Goal: Find contact information: Find contact information

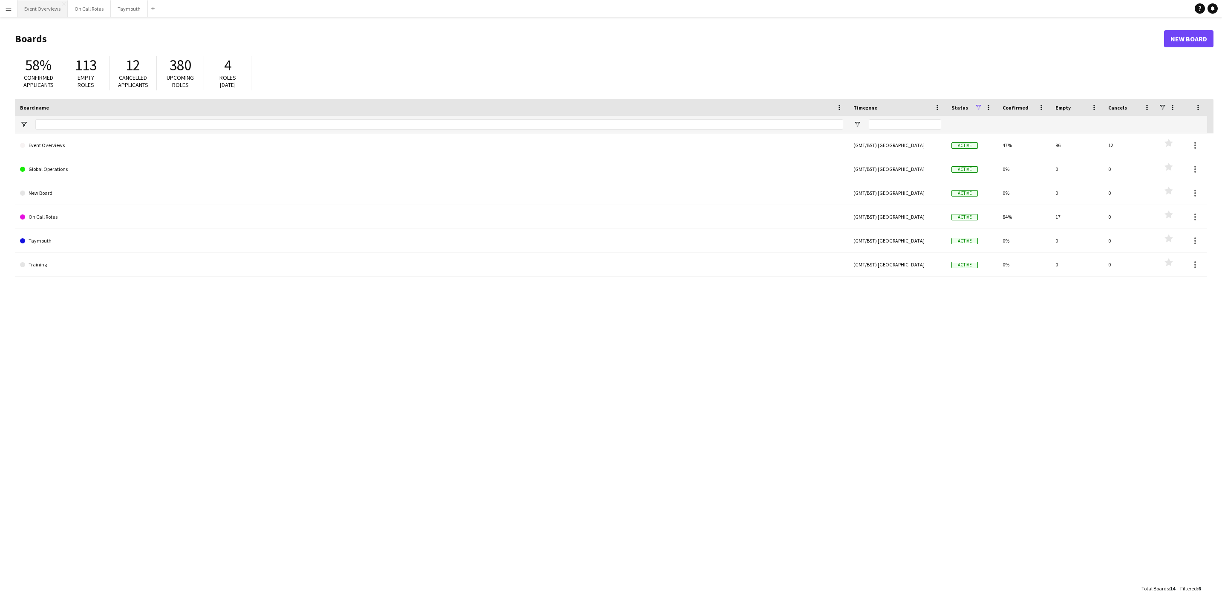
click at [48, 6] on button "Event Overviews Close" at bounding box center [42, 8] width 50 height 17
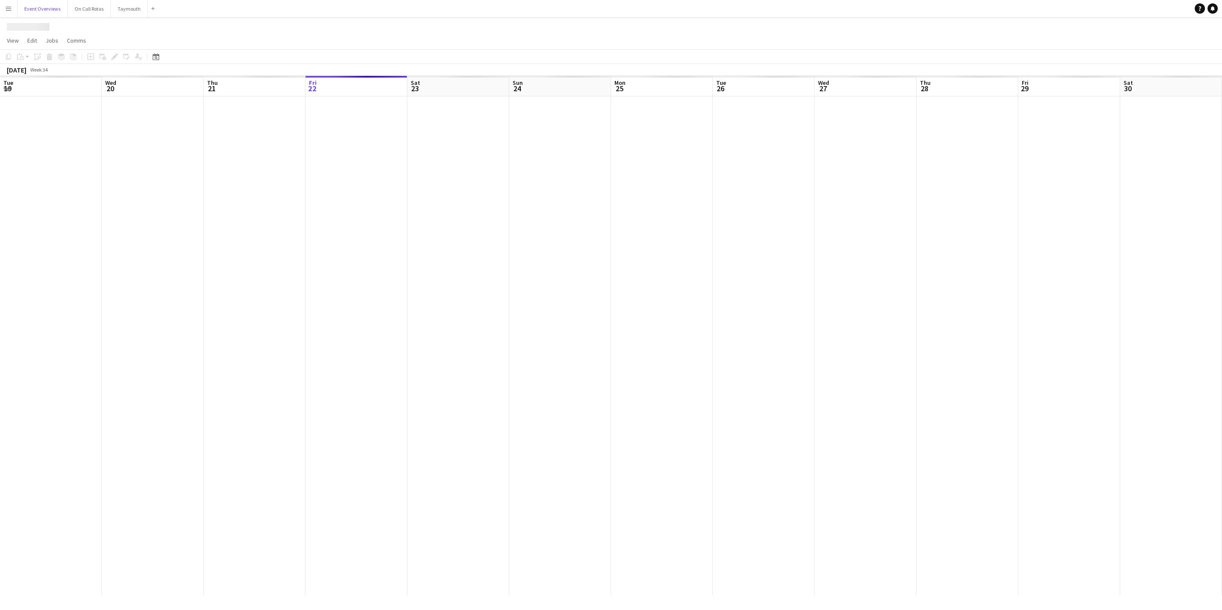
scroll to position [0, 204]
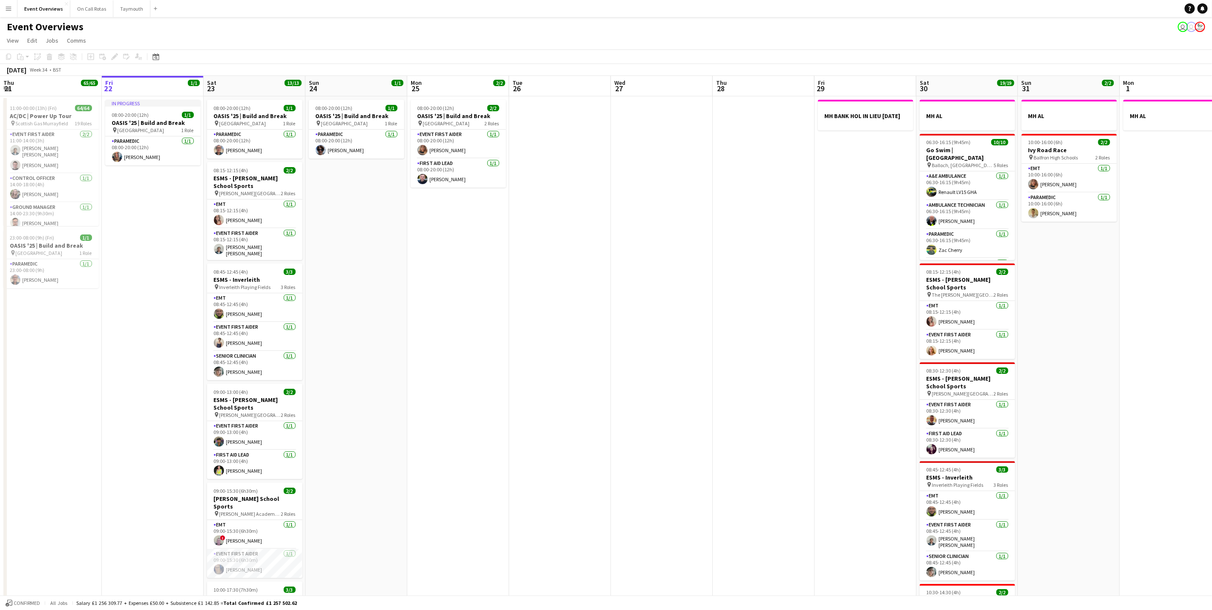
click at [6, 4] on button "Menu" at bounding box center [8, 8] width 17 height 17
click at [116, 53] on link "My Workforce" at bounding box center [128, 45] width 85 height 17
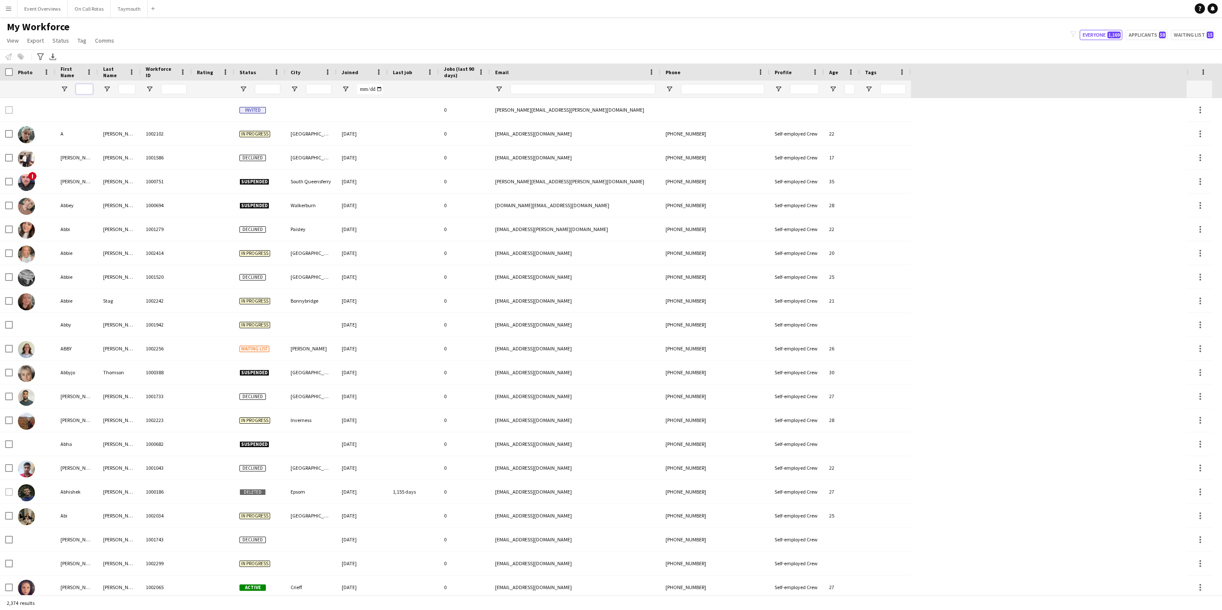
click at [84, 85] on input "First Name Filter Input" at bounding box center [84, 89] width 17 height 10
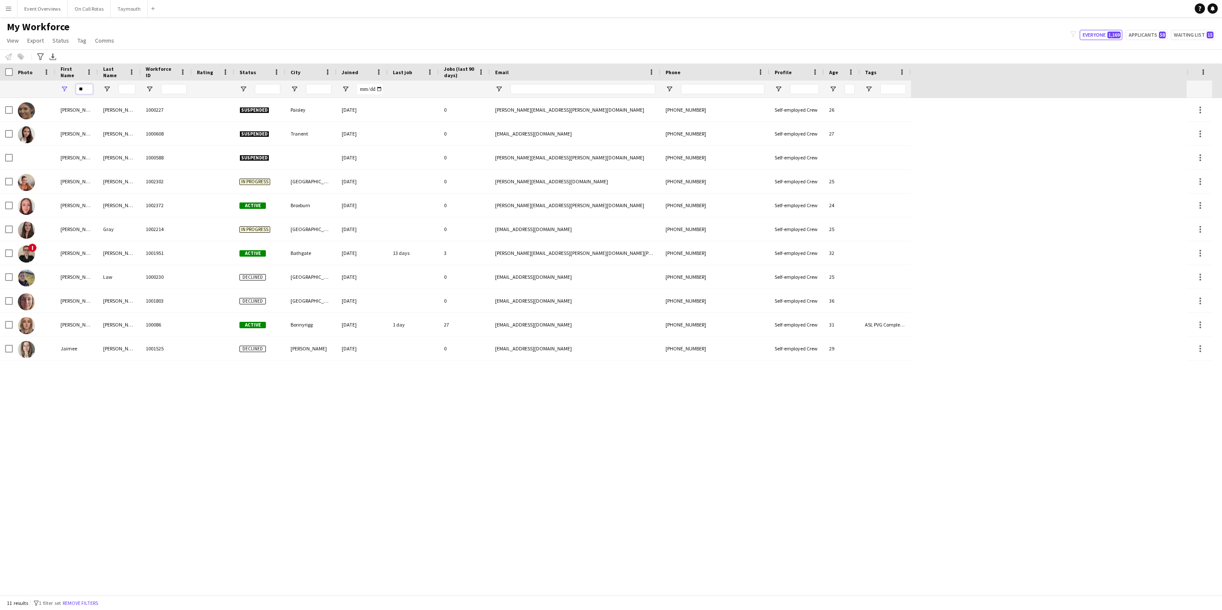
type input "*"
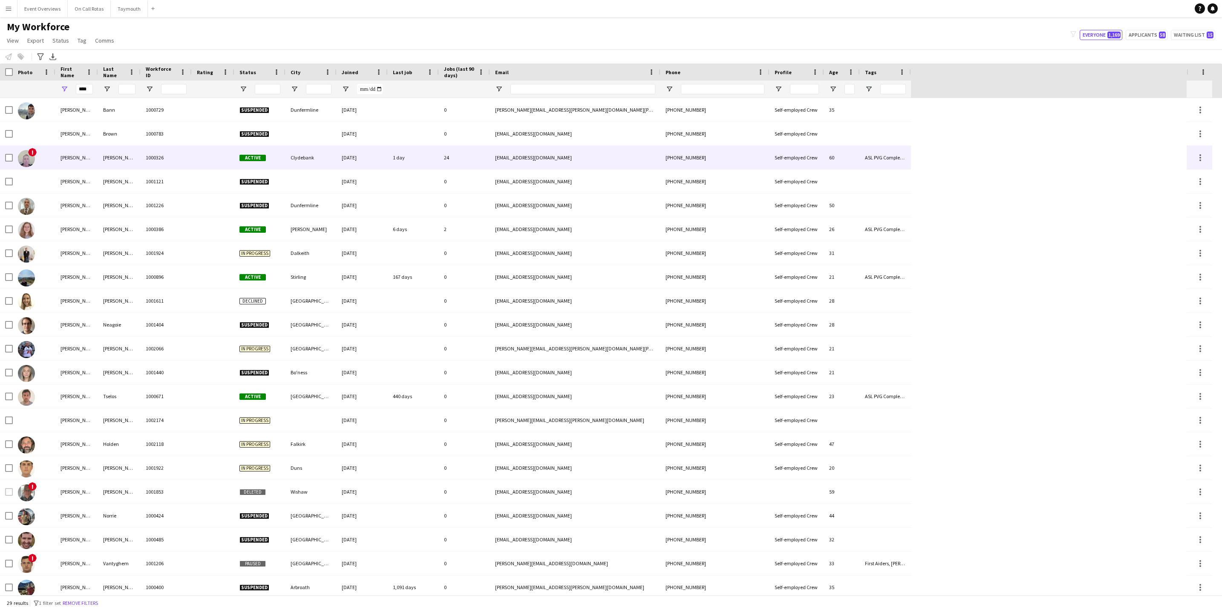
click at [58, 160] on div "[PERSON_NAME]" at bounding box center [76, 157] width 43 height 23
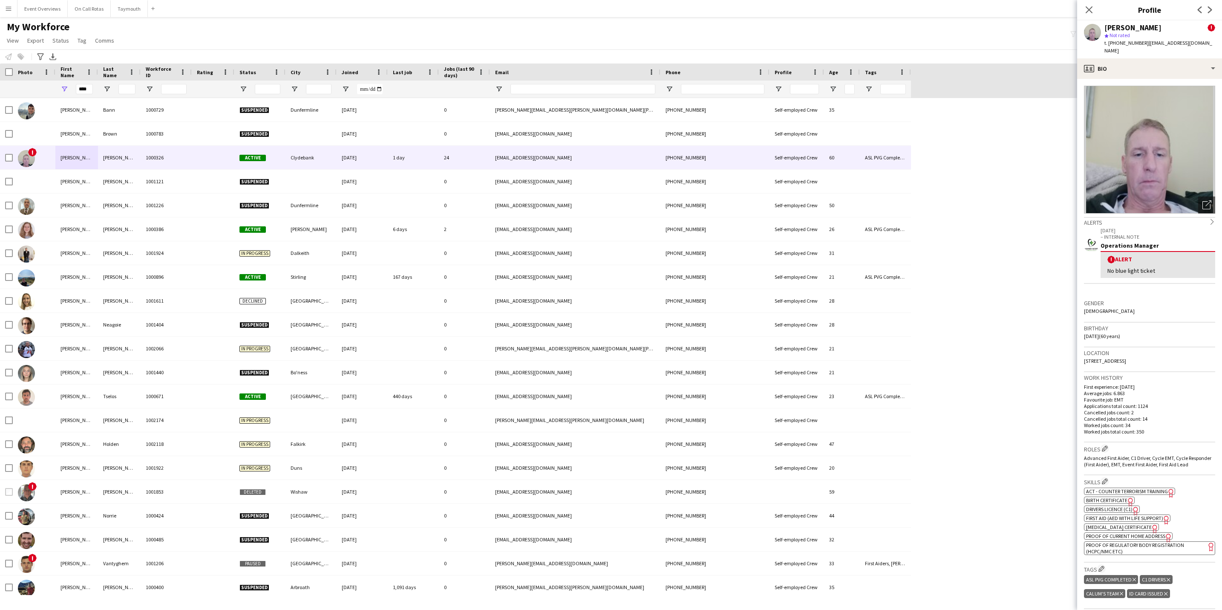
drag, startPoint x: 1199, startPoint y: 348, endPoint x: 1081, endPoint y: 353, distance: 118.1
click at [1081, 353] on app-crew-profile-bio "Open photos pop-in Alerts chevron-right [DATE] – INTERNAL NOTE Operations Manag…" at bounding box center [1149, 344] width 145 height 531
drag, startPoint x: 1081, startPoint y: 353, endPoint x: 1094, endPoint y: 348, distance: 13.8
copy span "[STREET_ADDRESS]"
drag, startPoint x: 1143, startPoint y: 40, endPoint x: 1109, endPoint y: 47, distance: 35.3
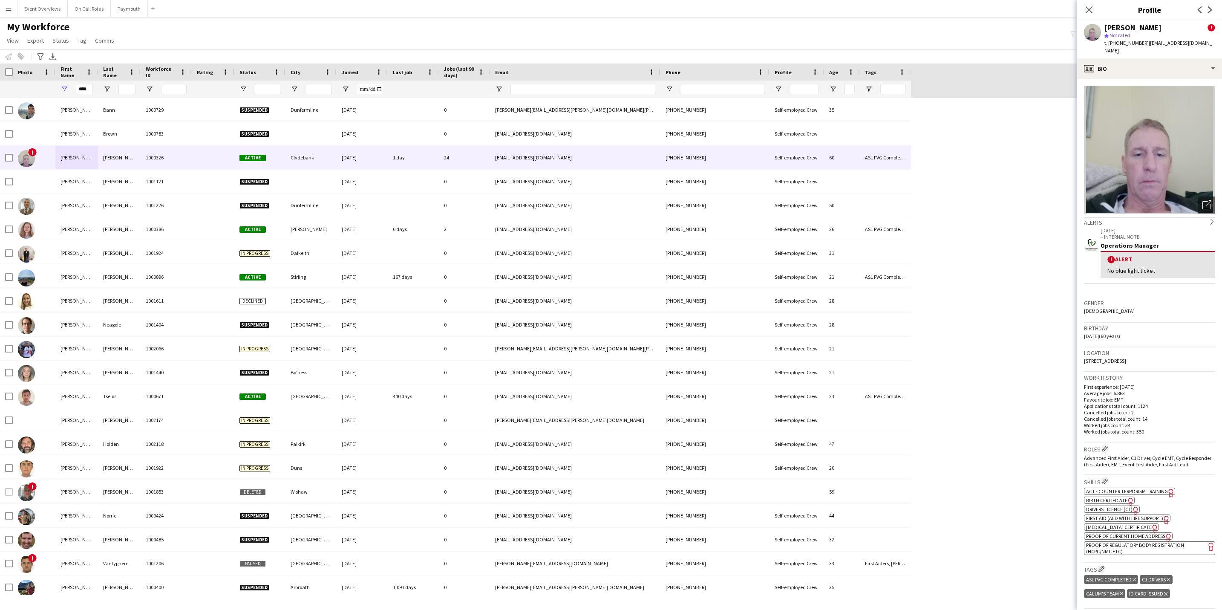
click at [1109, 47] on div "[PERSON_NAME] ! star Not rated t. [PHONE_NUMBER] | [EMAIL_ADDRESS][DOMAIN_NAME]" at bounding box center [1149, 39] width 145 height 38
click at [1108, 47] on div "[PERSON_NAME] ! star Not rated t. [PHONE_NUMBER] | [EMAIL_ADDRESS][DOMAIN_NAME]" at bounding box center [1149, 39] width 145 height 38
click at [1128, 44] on span "t. [PHONE_NUMBER]" at bounding box center [1126, 43] width 44 height 6
drag, startPoint x: 1143, startPoint y: 44, endPoint x: 1110, endPoint y: 44, distance: 33.7
click at [1110, 44] on span "t. [PHONE_NUMBER]" at bounding box center [1126, 43] width 44 height 6
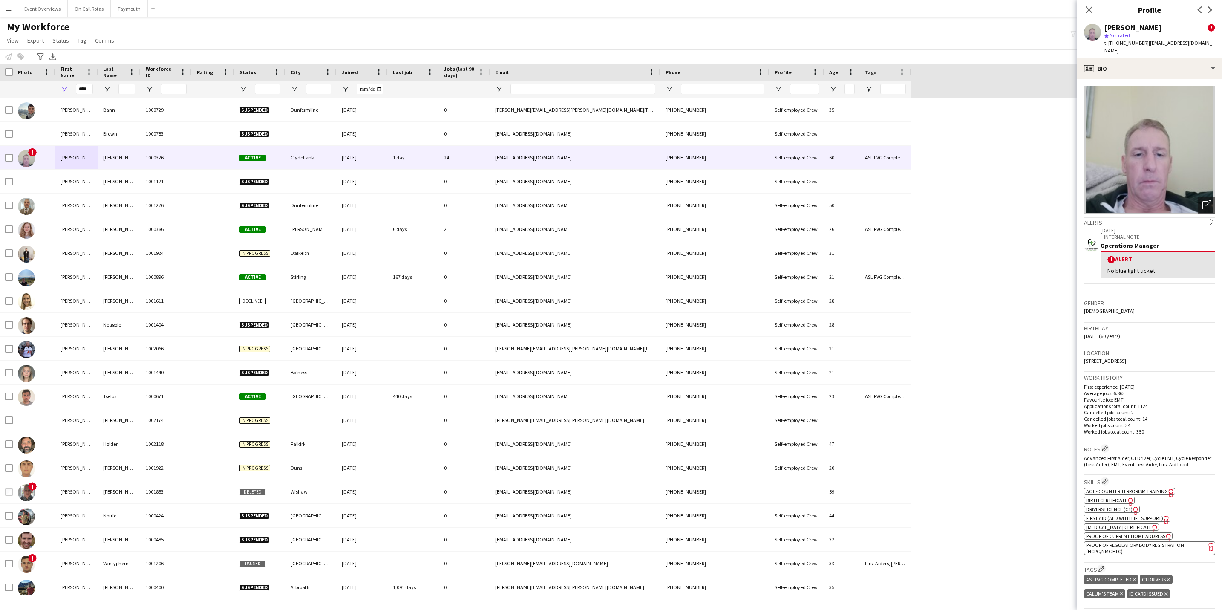
drag, startPoint x: 1110, startPoint y: 44, endPoint x: 1114, endPoint y: 42, distance: 4.6
click at [1115, 42] on span "t. [PHONE_NUMBER]" at bounding box center [1126, 43] width 44 height 6
click at [95, 88] on div "****" at bounding box center [76, 89] width 43 height 17
click at [87, 89] on input "****" at bounding box center [84, 89] width 17 height 10
type input "*"
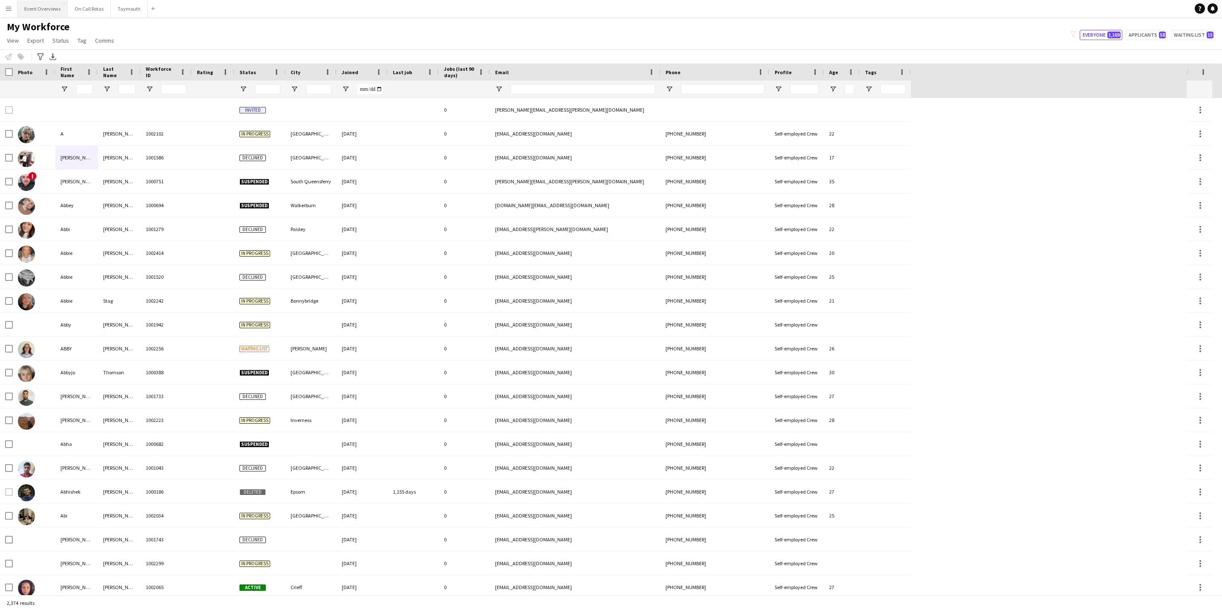
click at [40, 13] on button "Event Overviews Close" at bounding box center [42, 8] width 50 height 17
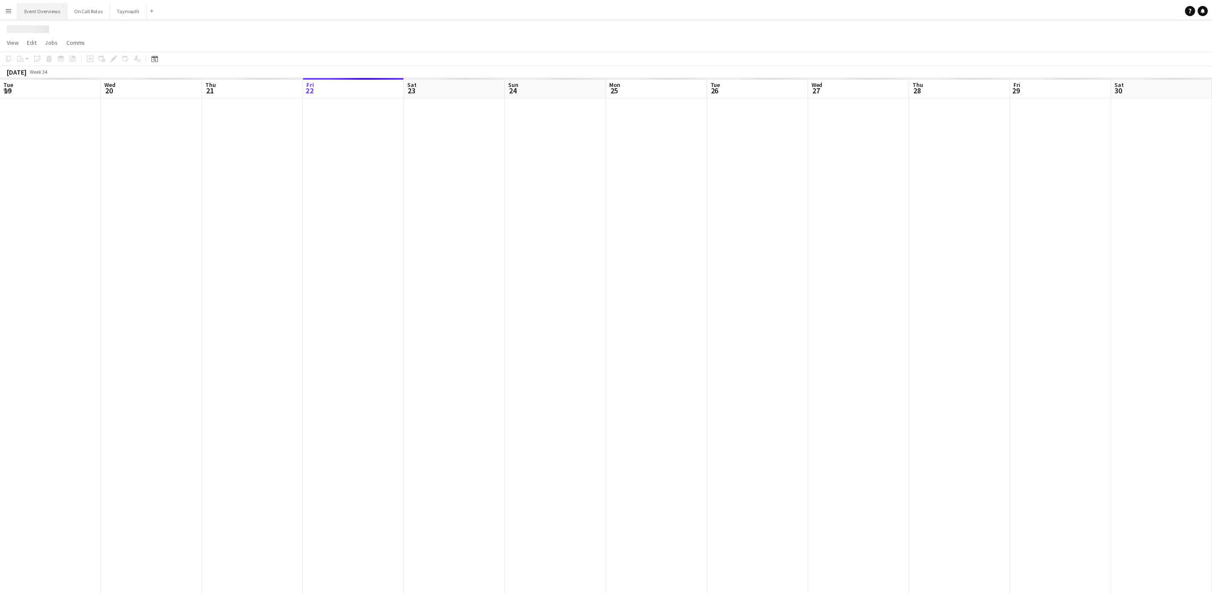
scroll to position [0, 204]
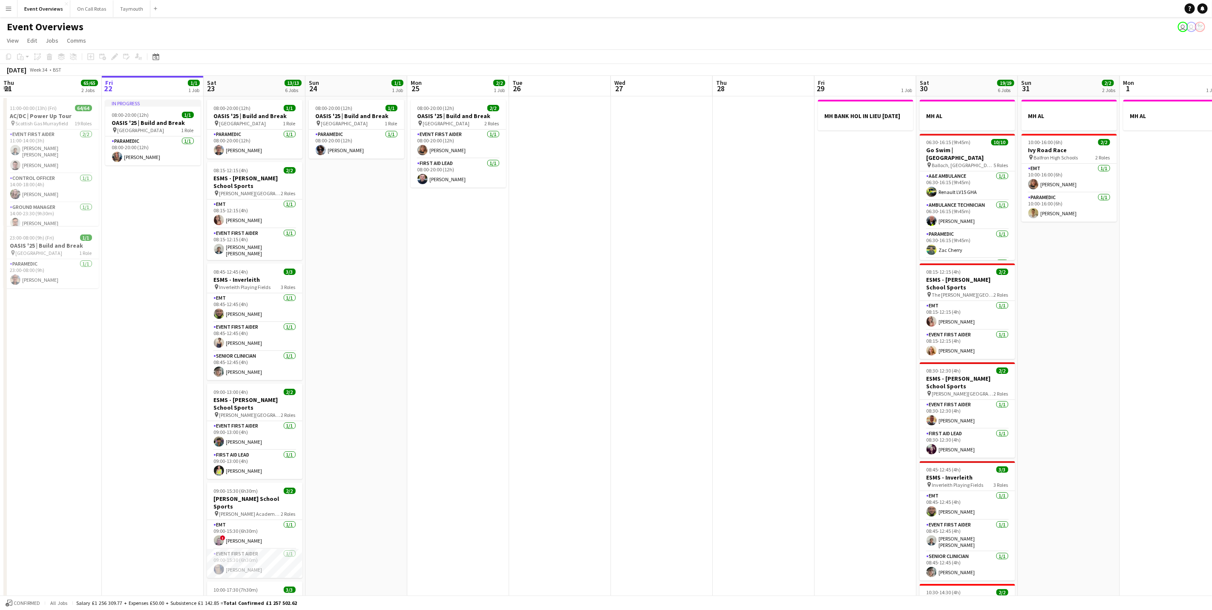
click at [732, 367] on app-calendar-viewport "Tue 19 4/4 3 Jobs Wed 20 3/3 2 Jobs Thu 21 65/65 2 Jobs Fri 22 1/1 1 Job Sat 23…" at bounding box center [606, 395] width 1212 height 639
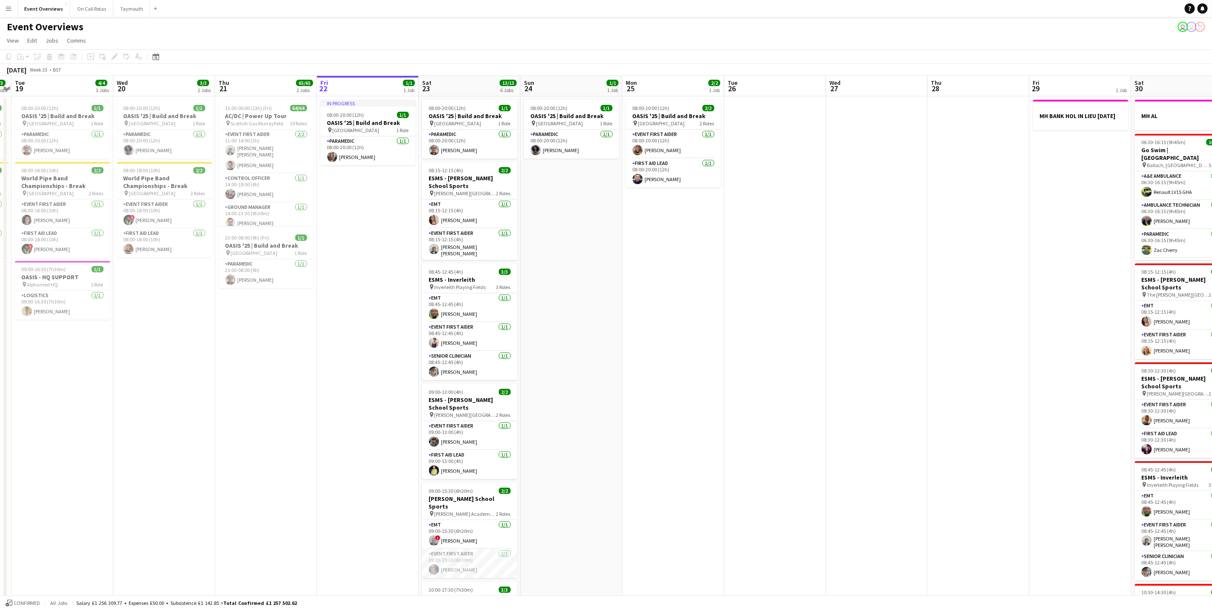
scroll to position [0, 205]
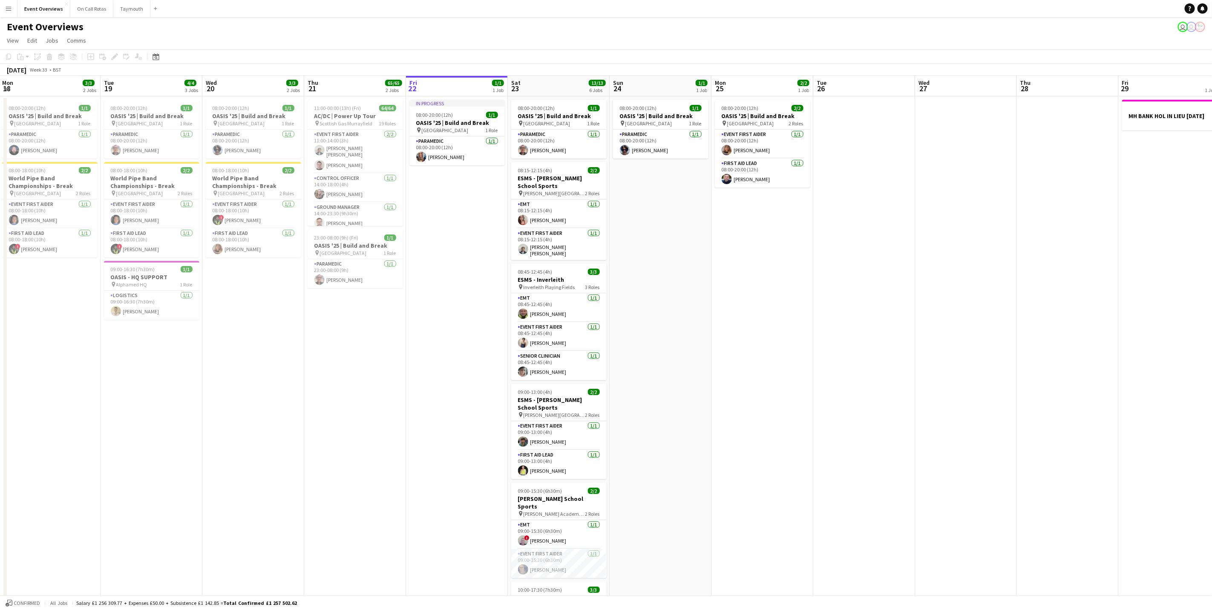
drag, startPoint x: 691, startPoint y: 416, endPoint x: 881, endPoint y: 465, distance: 196.8
click at [881, 465] on app-calendar-viewport "Sat 16 68/69 3 Jobs Sun 17 31/31 3 Jobs Mon 18 3/3 2 Jobs Tue 19 4/4 3 Jobs Wed…" at bounding box center [606, 395] width 1212 height 639
